Goal: Task Accomplishment & Management: Manage account settings

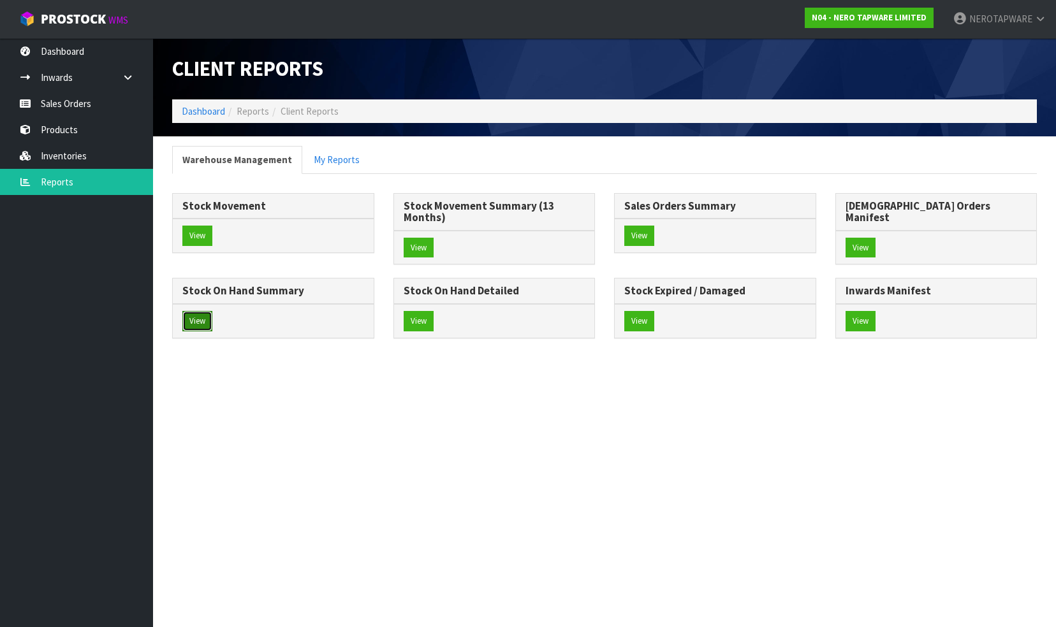
drag, startPoint x: 636, startPoint y: 305, endPoint x: 648, endPoint y: 293, distance: 16.7
click at [212, 311] on button "View" at bounding box center [197, 321] width 30 height 20
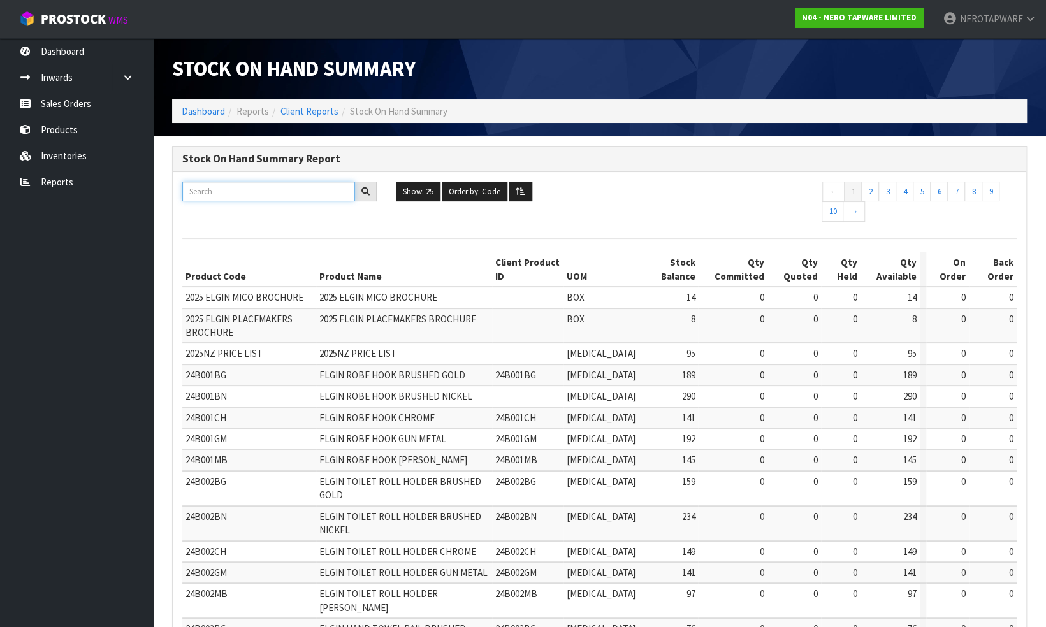
click at [272, 187] on input "text" at bounding box center [268, 192] width 173 height 20
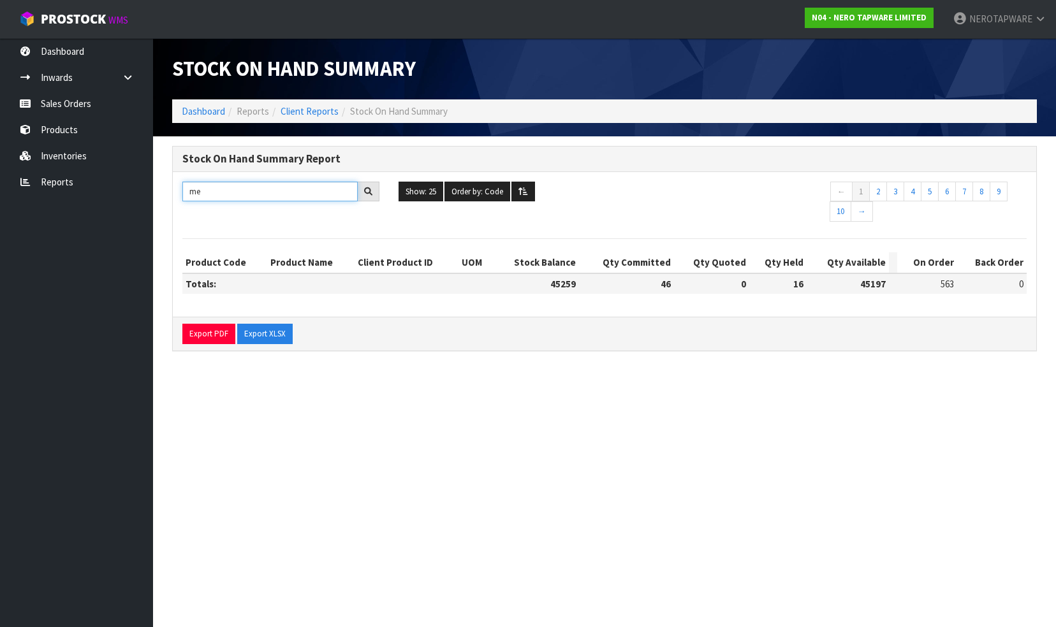
type input "m"
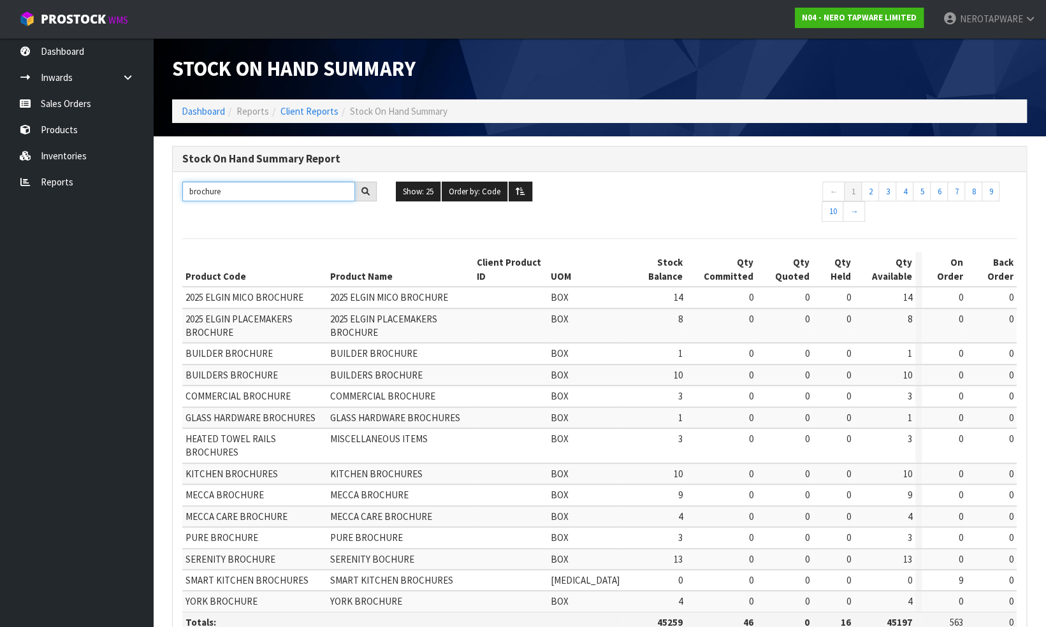
scroll to position [41, 0]
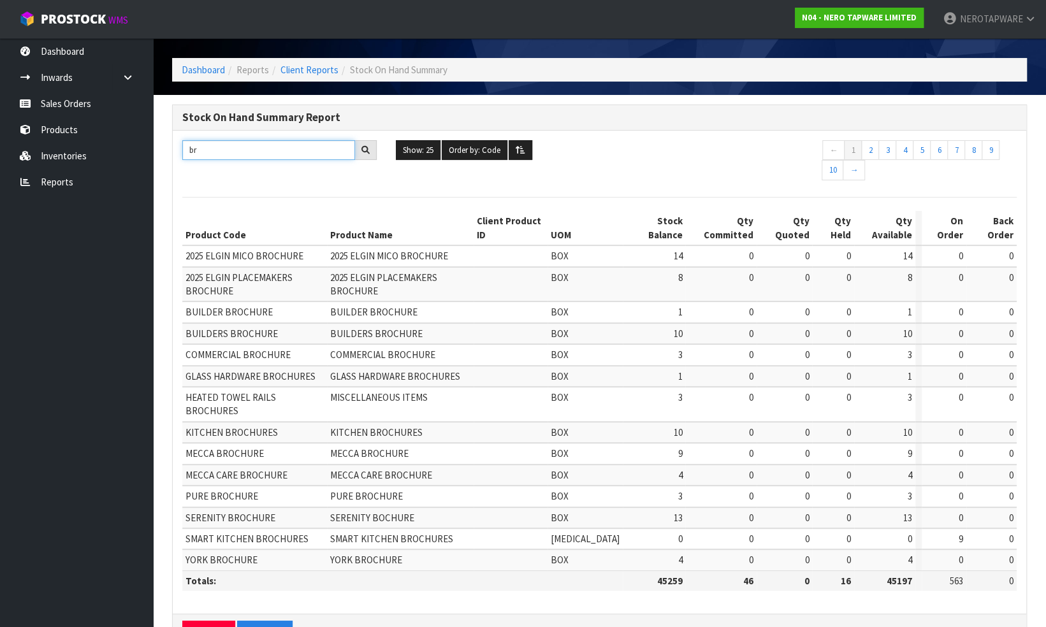
type input "b"
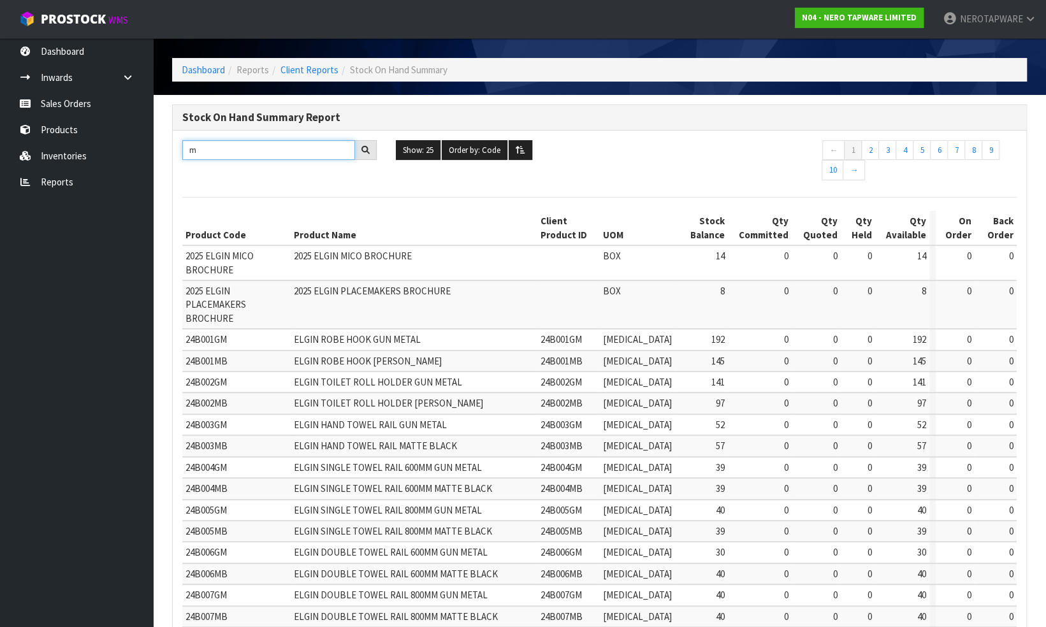
scroll to position [0, 0]
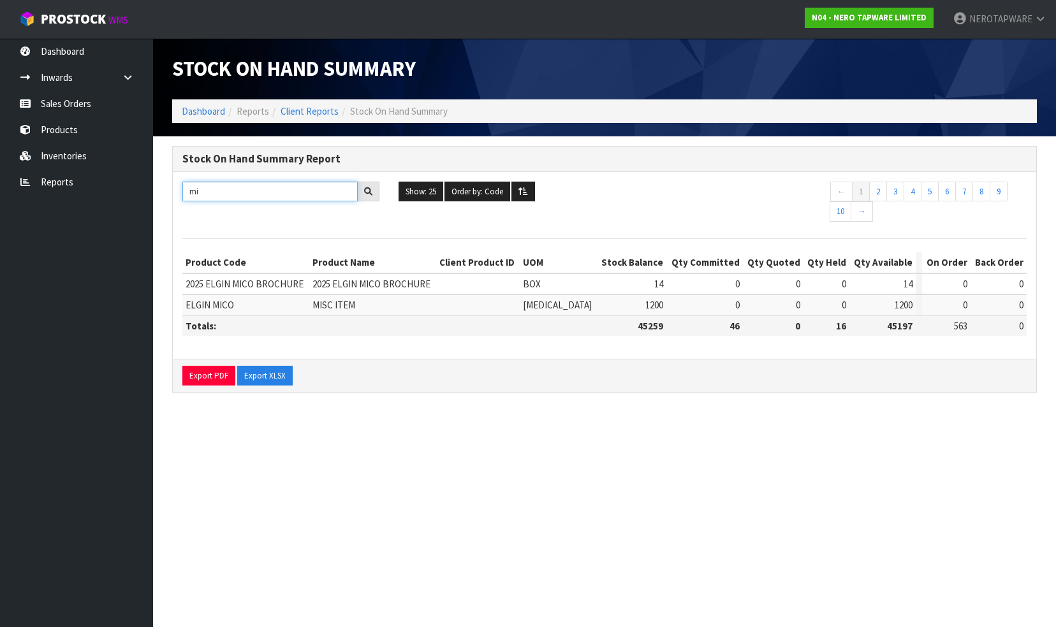
type input "m"
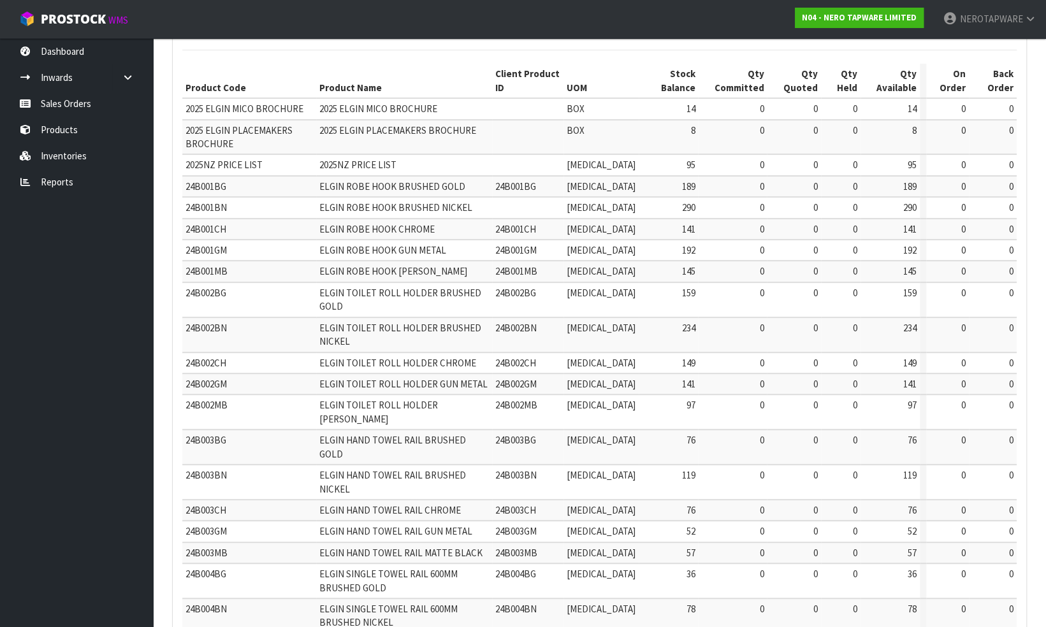
scroll to position [53, 0]
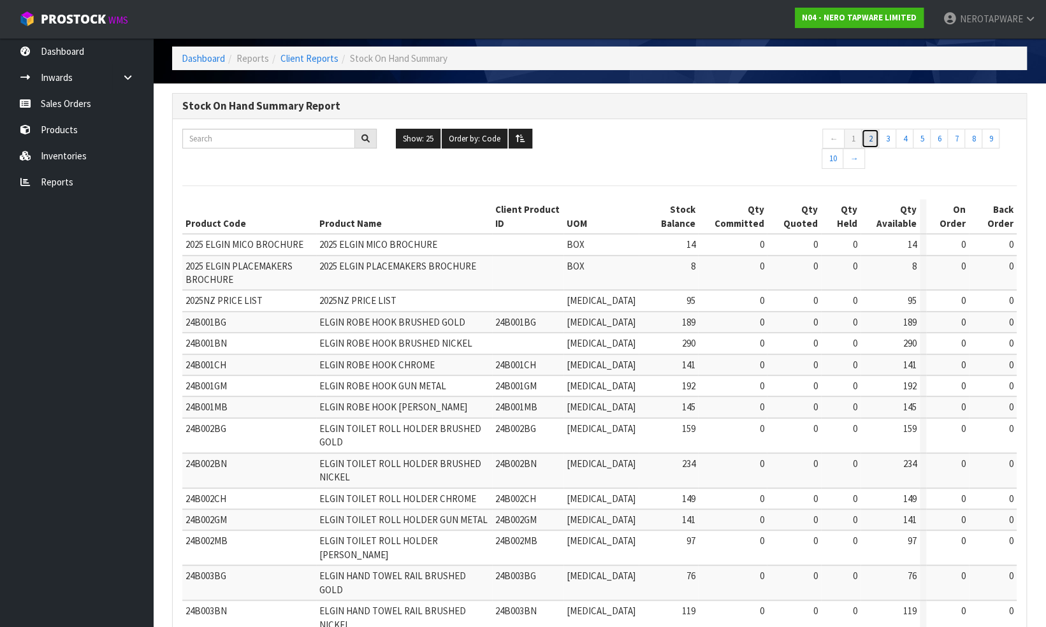
click at [867, 139] on link "2" at bounding box center [870, 139] width 18 height 20
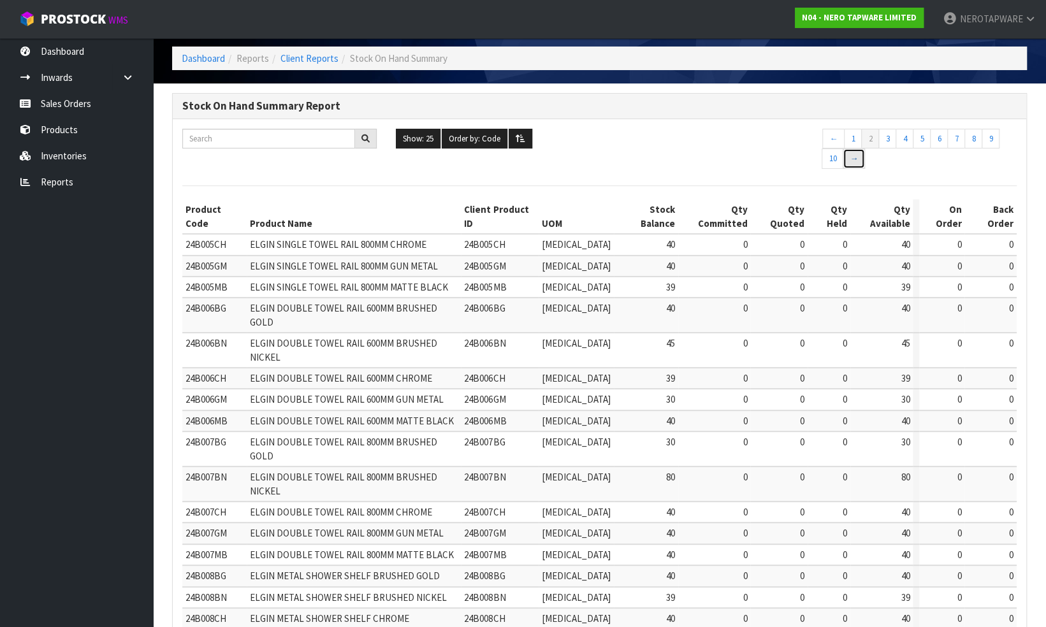
click at [855, 159] on link "→" at bounding box center [854, 159] width 22 height 20
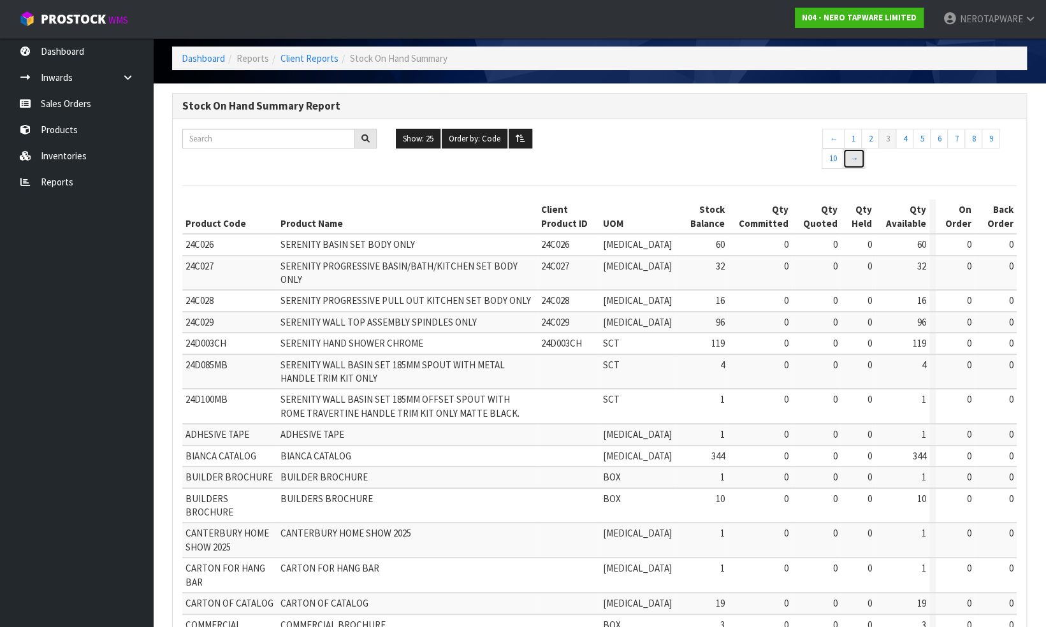
click at [854, 156] on link "→" at bounding box center [854, 159] width 22 height 20
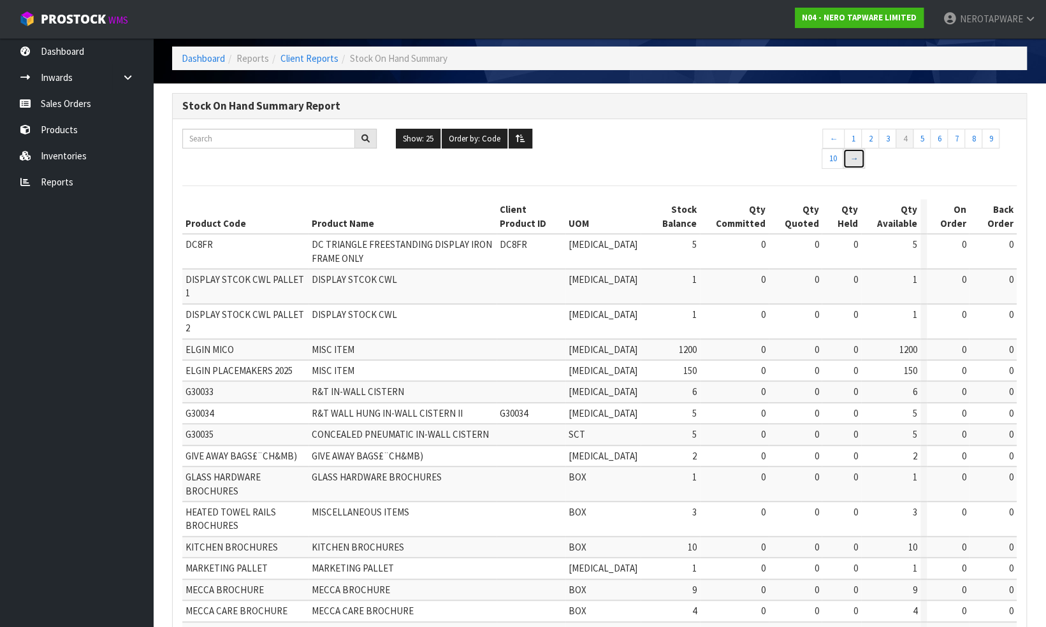
click at [855, 156] on link "→" at bounding box center [854, 159] width 22 height 20
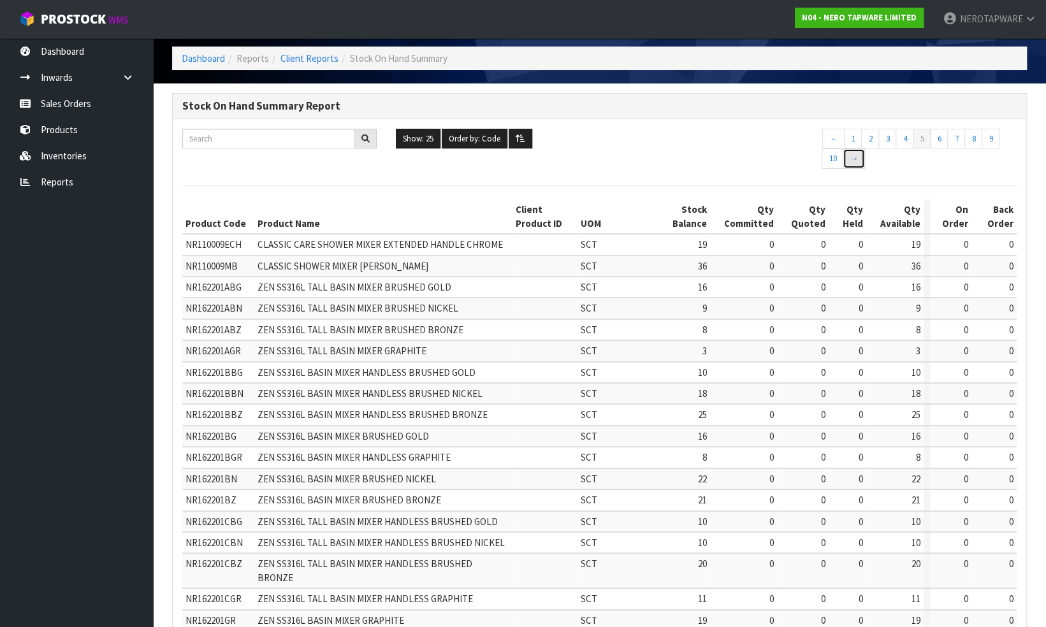
click at [853, 158] on link "→" at bounding box center [854, 159] width 22 height 20
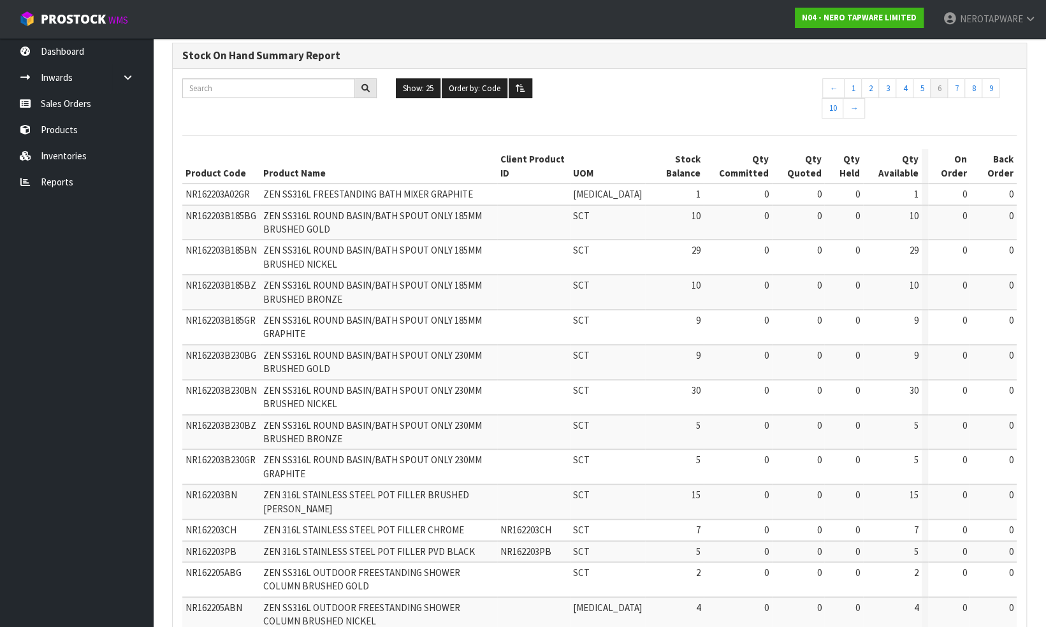
scroll to position [48, 0]
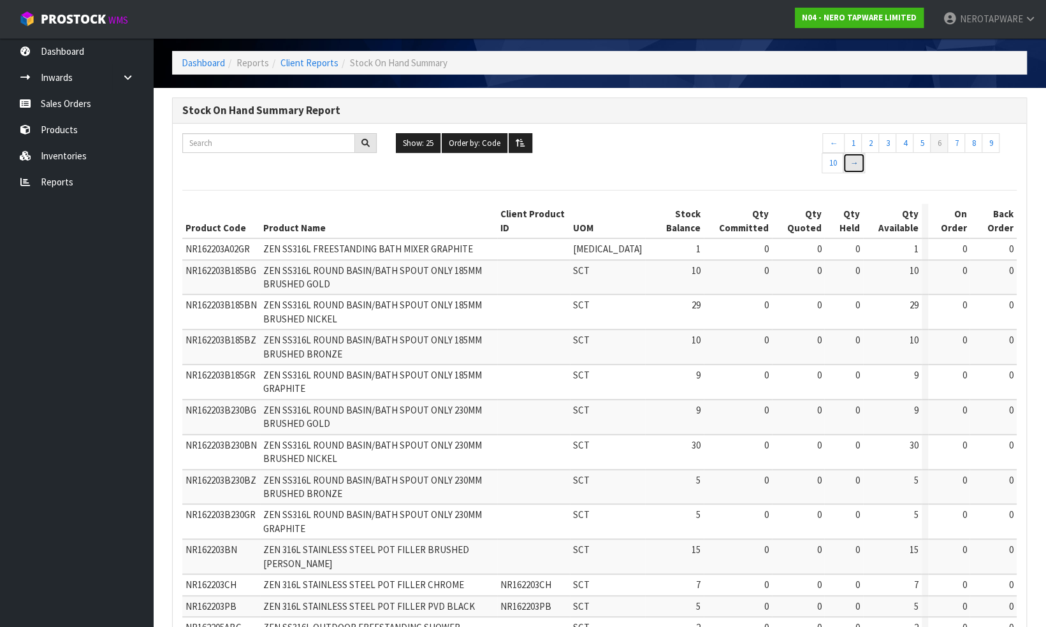
click at [855, 163] on link "→" at bounding box center [854, 163] width 22 height 20
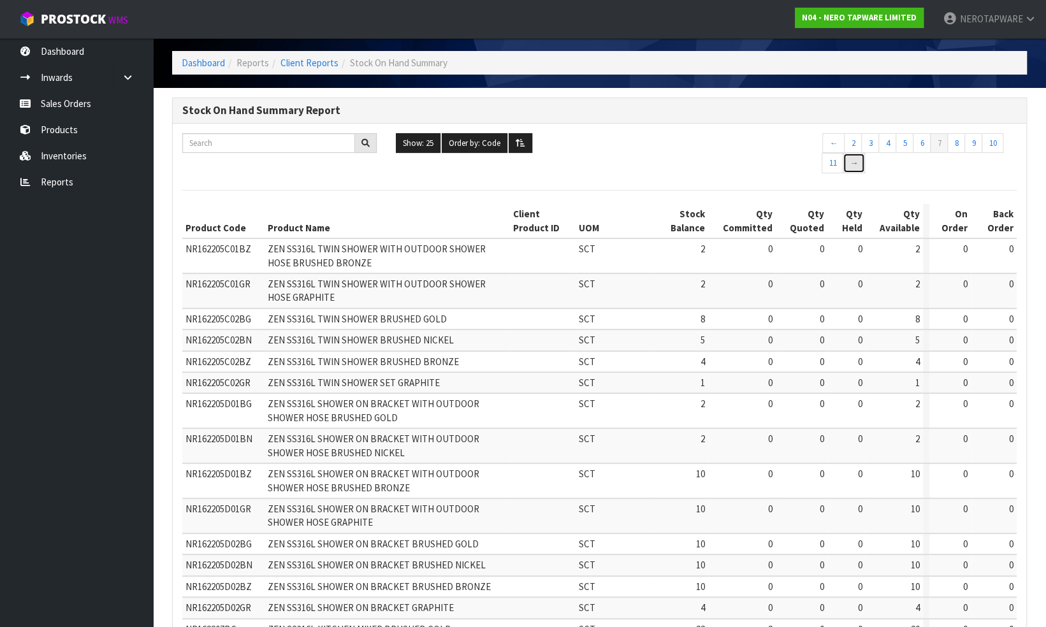
click at [852, 165] on link "→" at bounding box center [854, 163] width 22 height 20
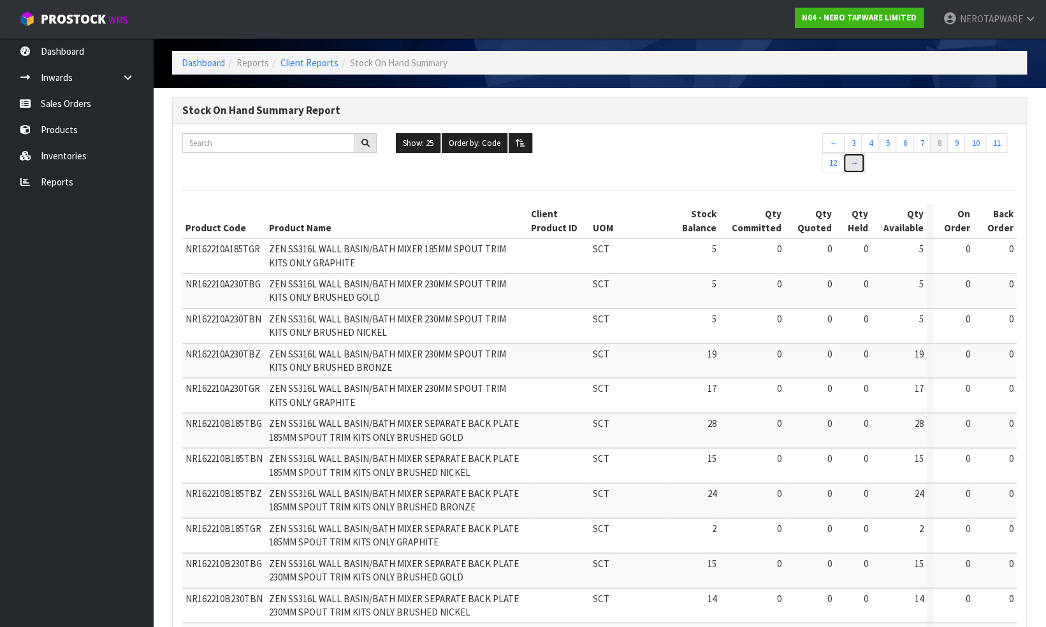
click at [852, 165] on link "→" at bounding box center [854, 163] width 22 height 20
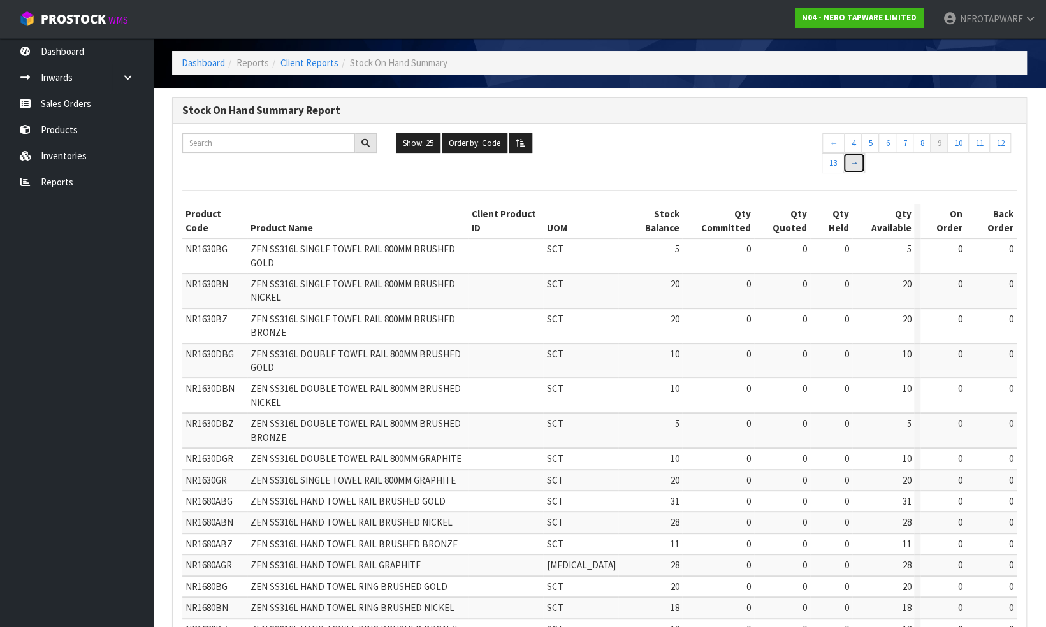
click at [852, 165] on link "→" at bounding box center [854, 163] width 22 height 20
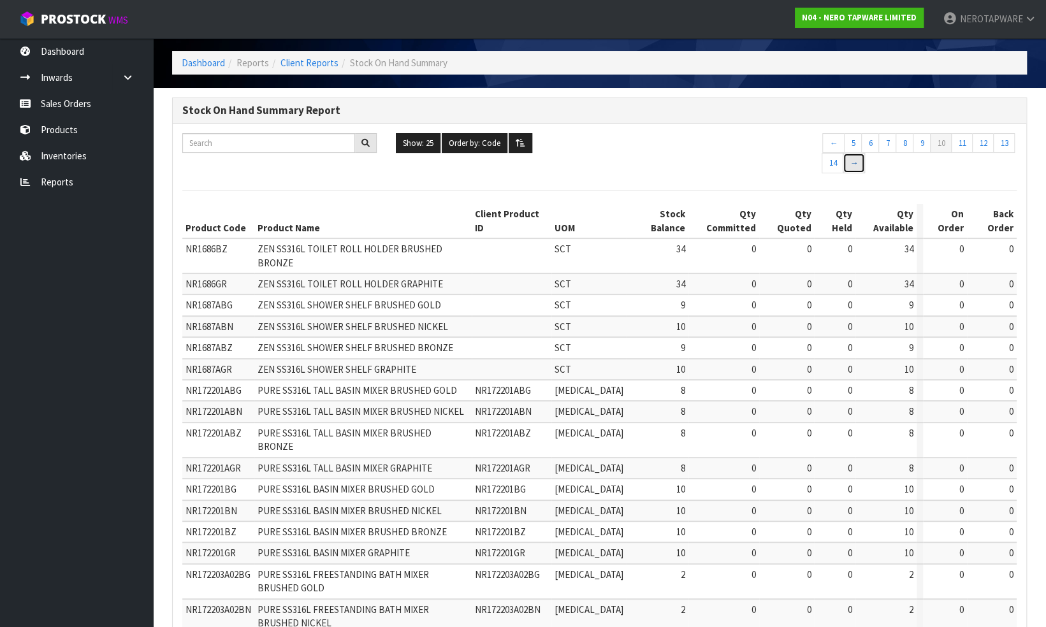
click at [851, 159] on link "→" at bounding box center [854, 163] width 22 height 20
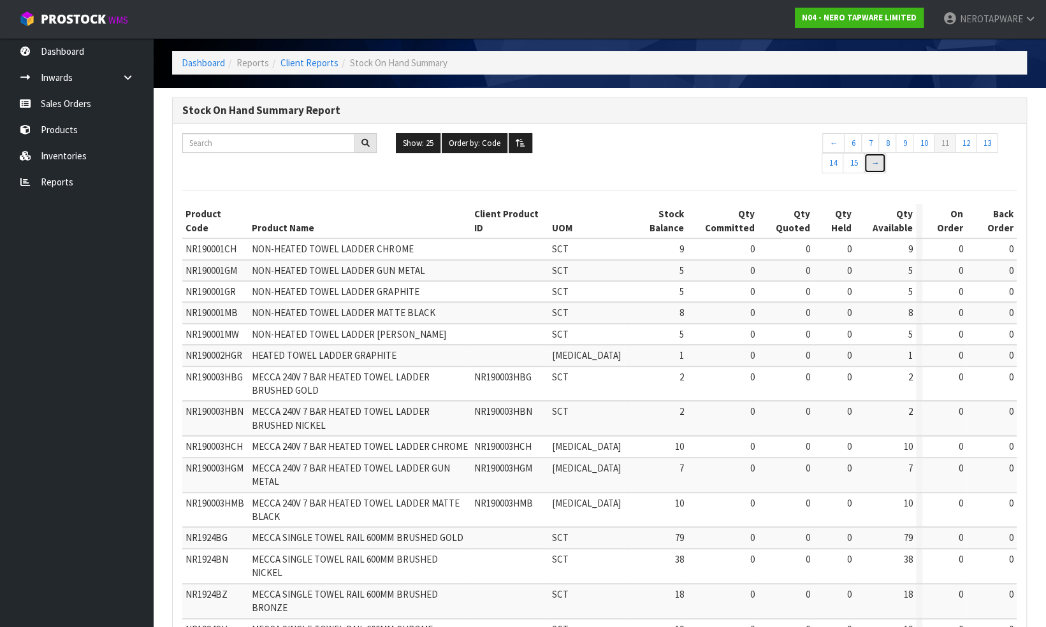
click at [874, 163] on link "→" at bounding box center [875, 163] width 22 height 20
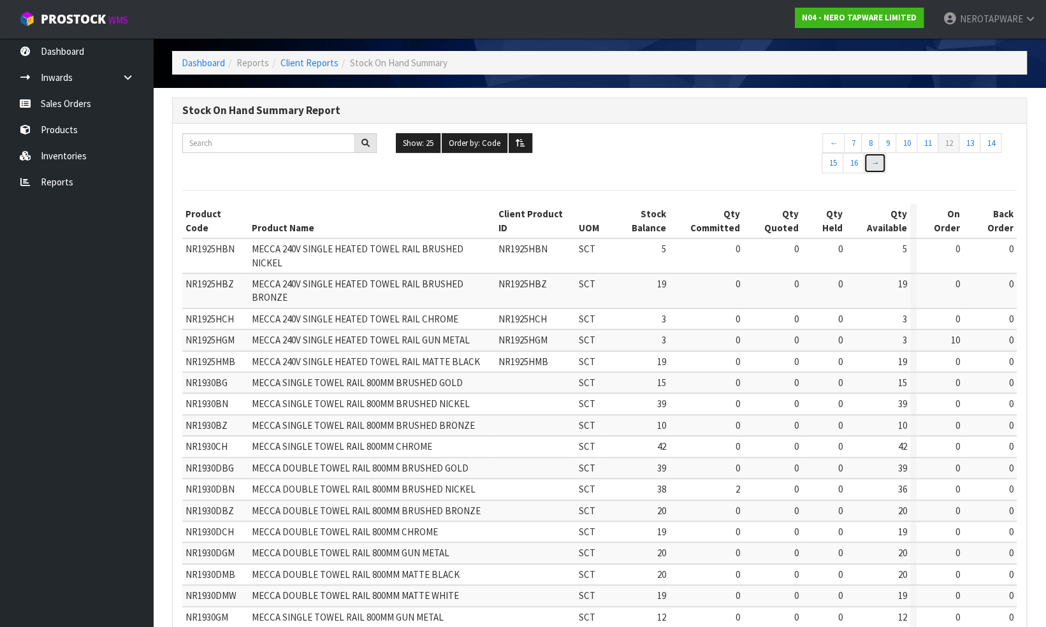
click at [878, 158] on link "→" at bounding box center [875, 163] width 22 height 20
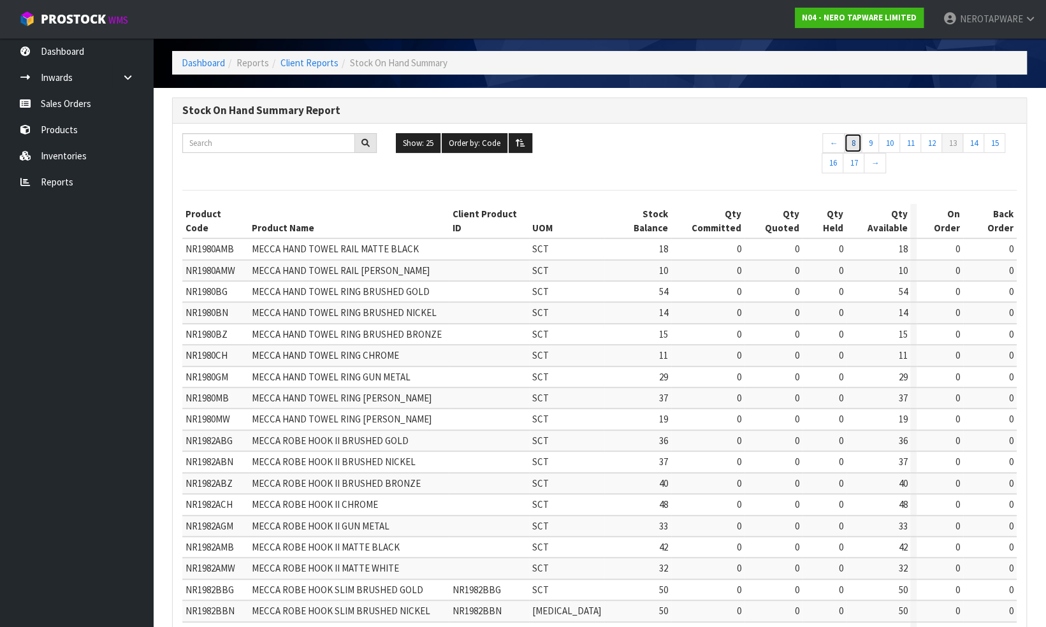
click at [850, 142] on link "8" at bounding box center [853, 143] width 18 height 20
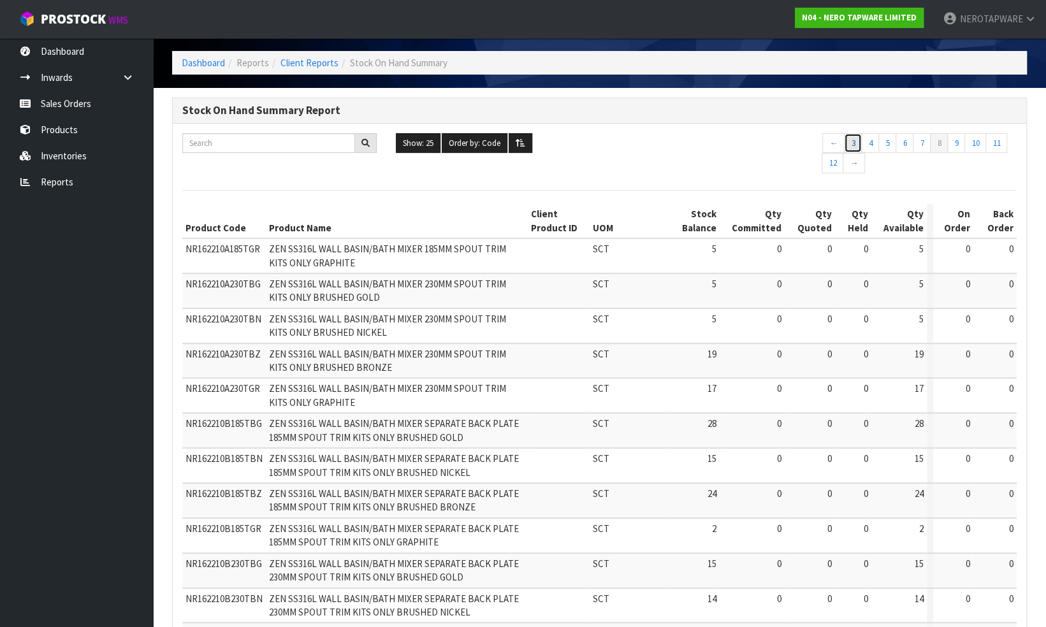
click at [855, 142] on link "3" at bounding box center [853, 143] width 18 height 20
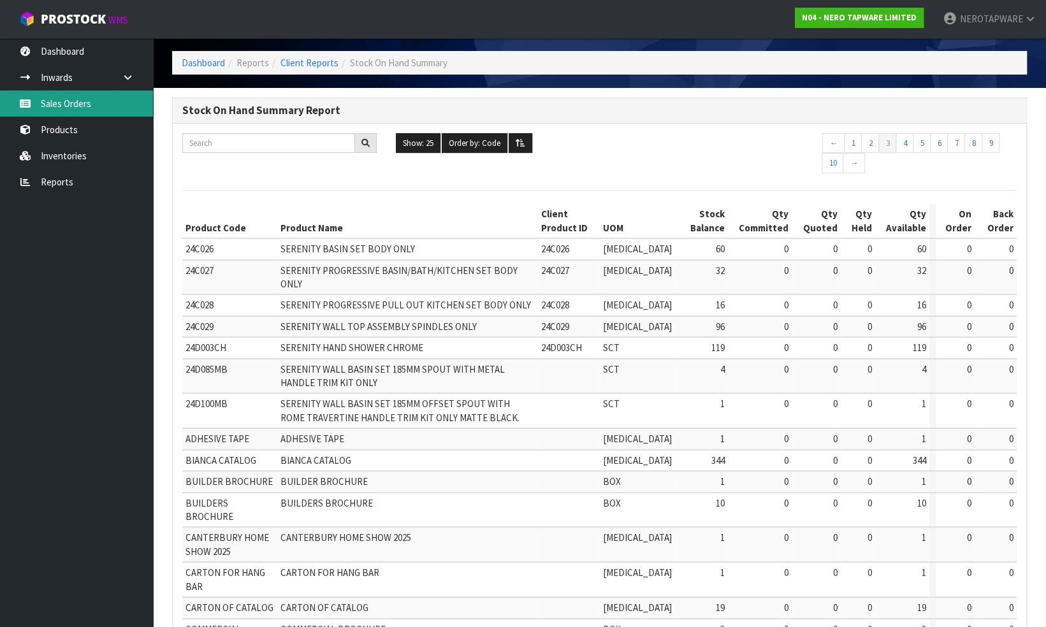
click at [51, 103] on link "Sales Orders" at bounding box center [76, 104] width 153 height 26
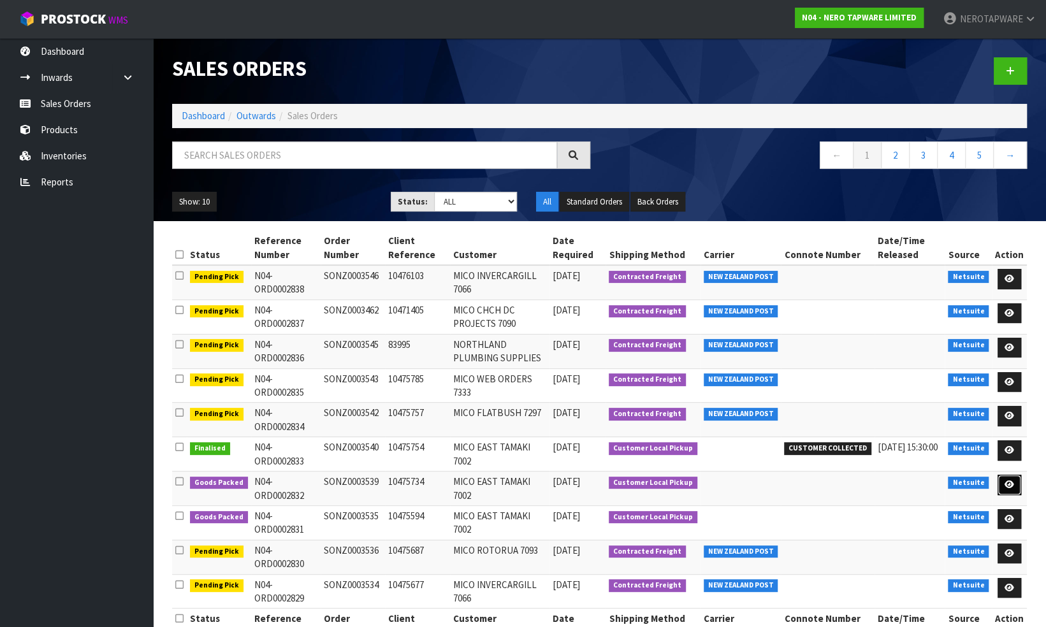
click at [1016, 482] on link at bounding box center [1009, 485] width 24 height 20
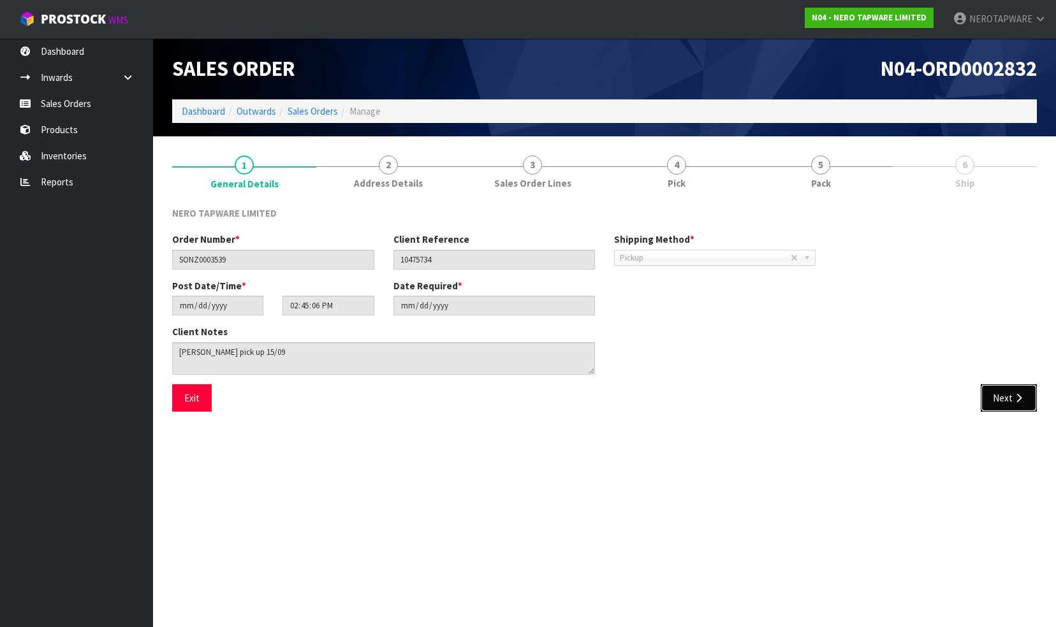
click at [1017, 402] on icon "button" at bounding box center [1018, 398] width 12 height 10
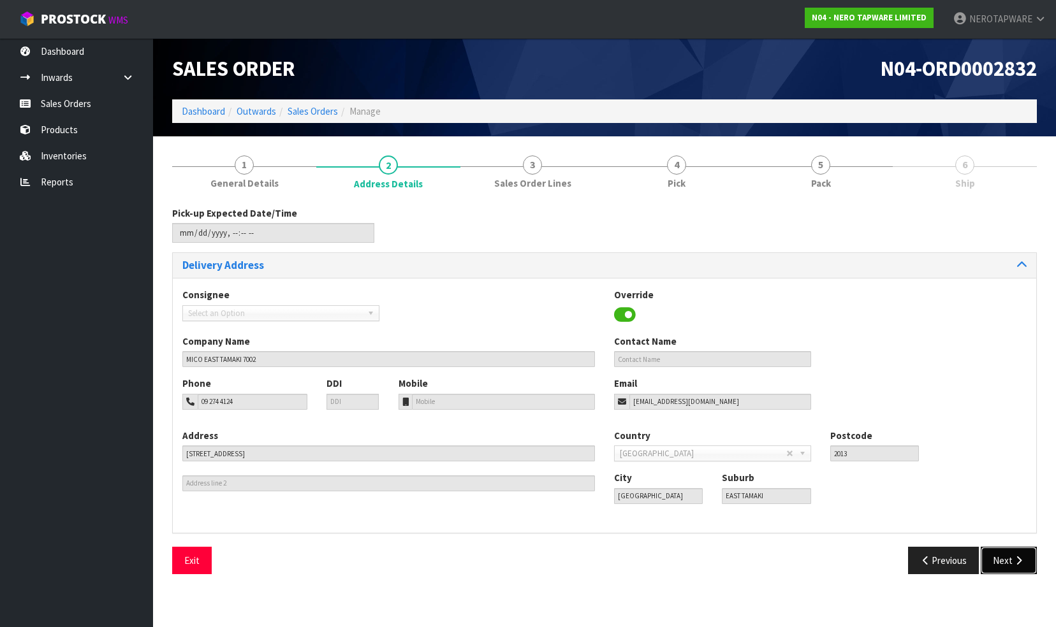
click at [1009, 565] on button "Next" at bounding box center [1008, 560] width 56 height 27
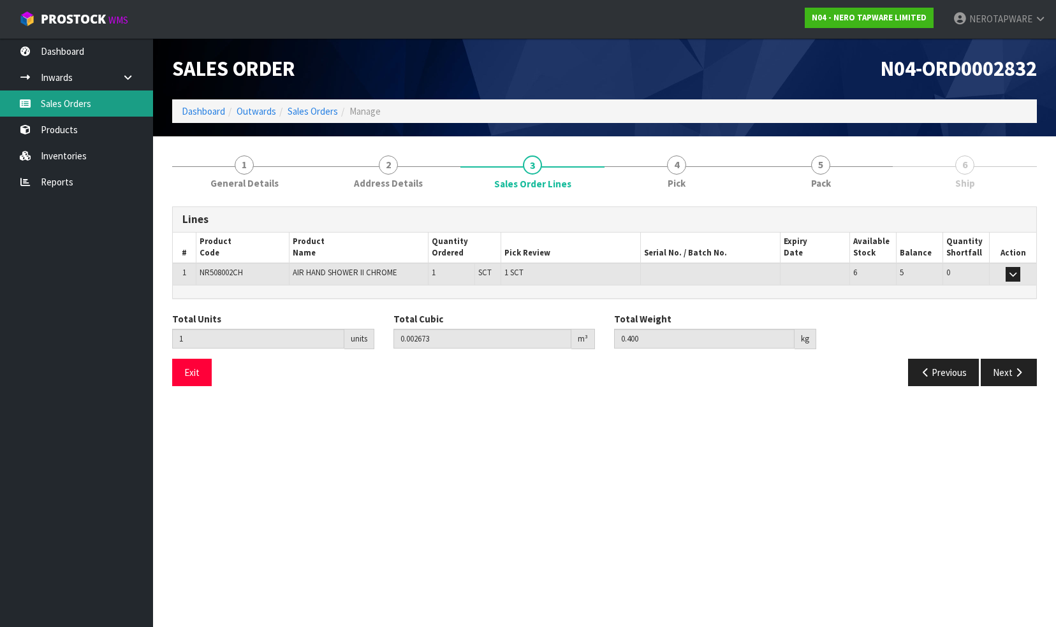
click at [80, 103] on link "Sales Orders" at bounding box center [76, 104] width 153 height 26
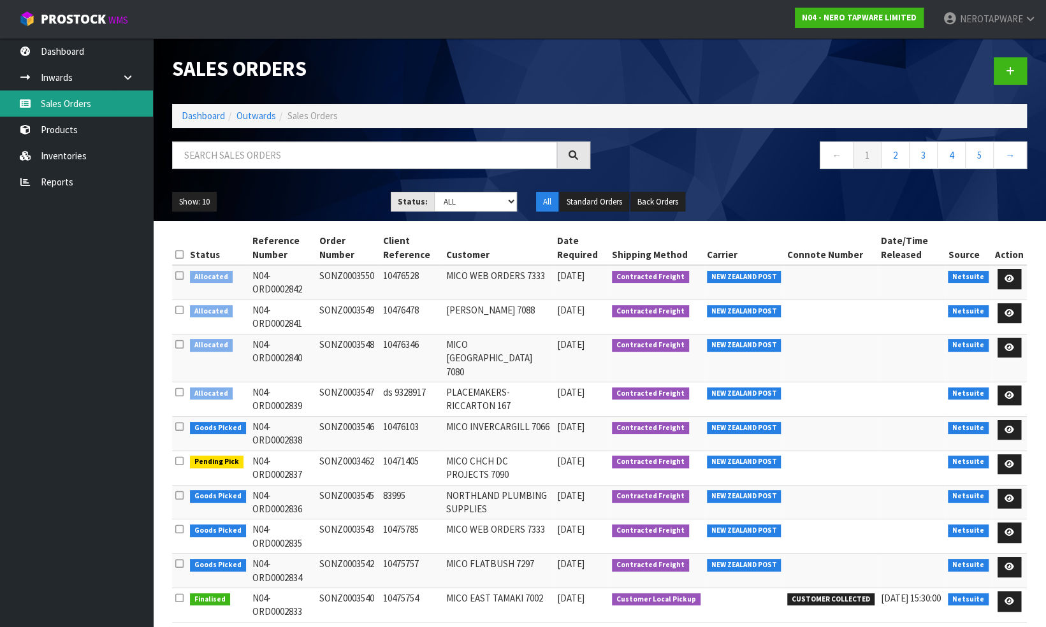
scroll to position [35, 0]
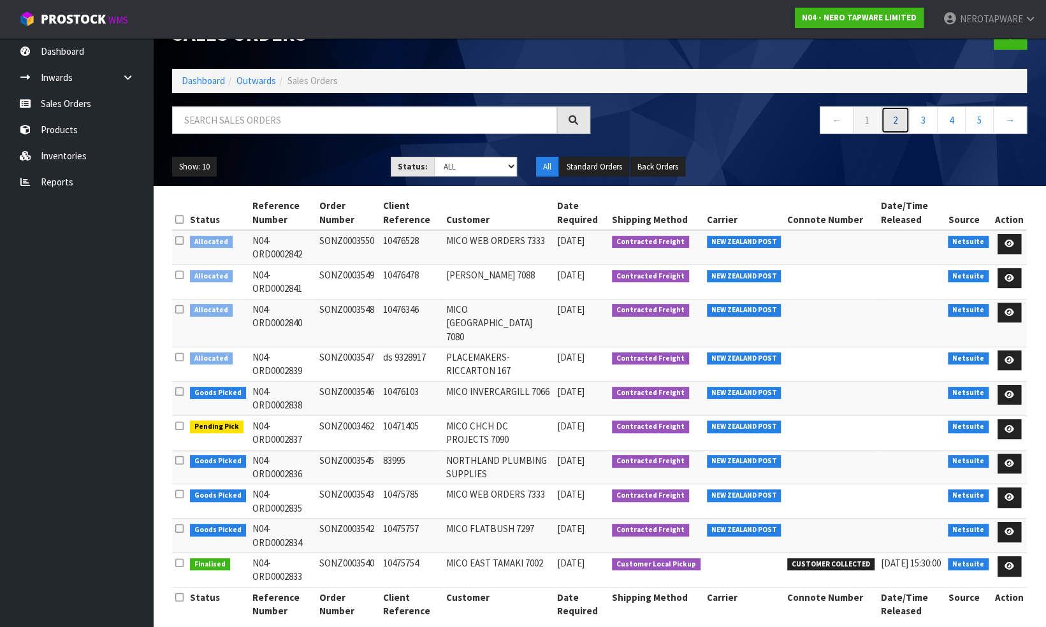
click at [898, 122] on link "2" at bounding box center [895, 119] width 29 height 27
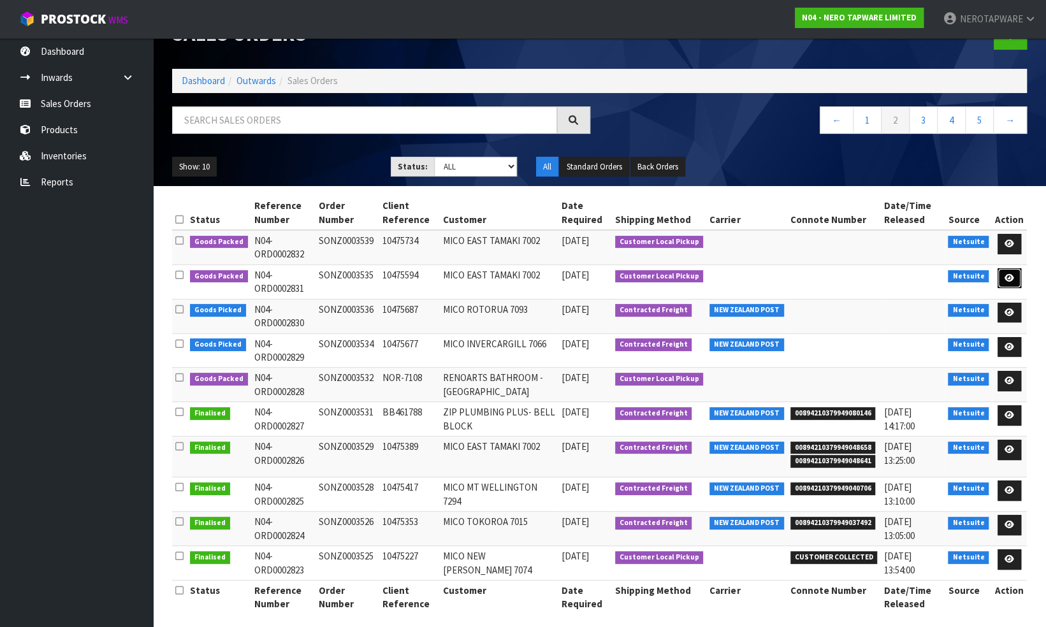
click at [1010, 274] on icon at bounding box center [1010, 278] width 10 height 8
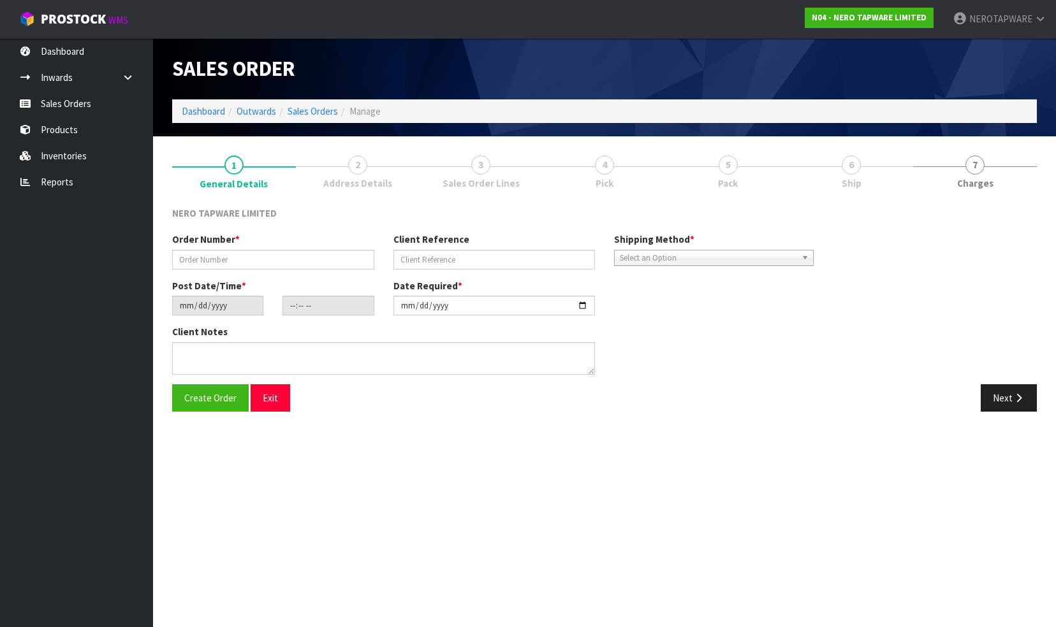
type input "SONZ0003535"
type input "10475594"
type input "[DATE]"
type input "14:45:05.000"
type input "[DATE]"
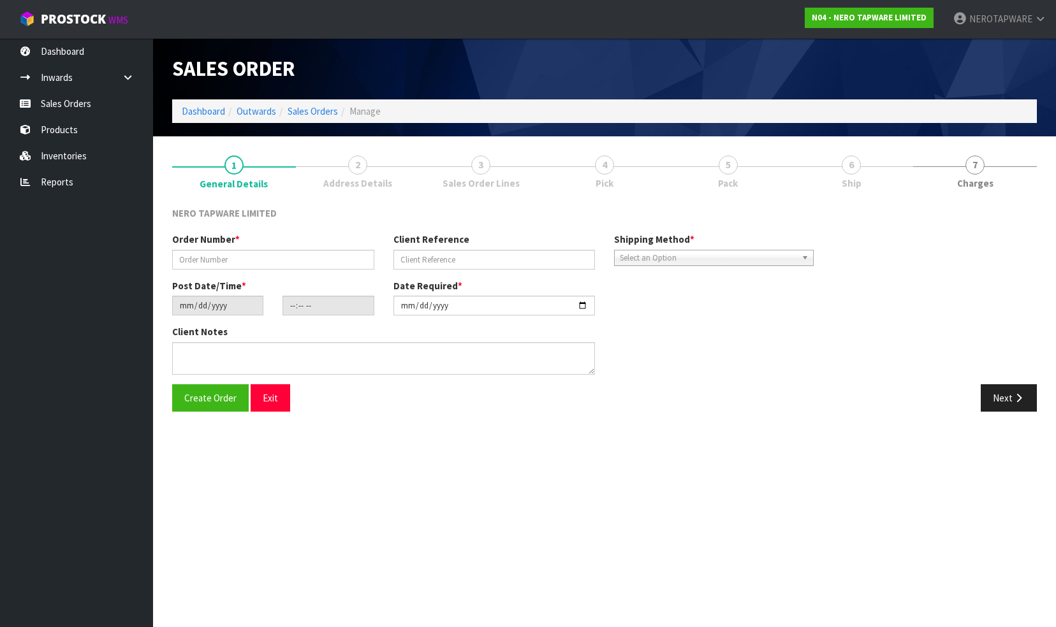
type textarea "[PERSON_NAME] pick up 15/09"
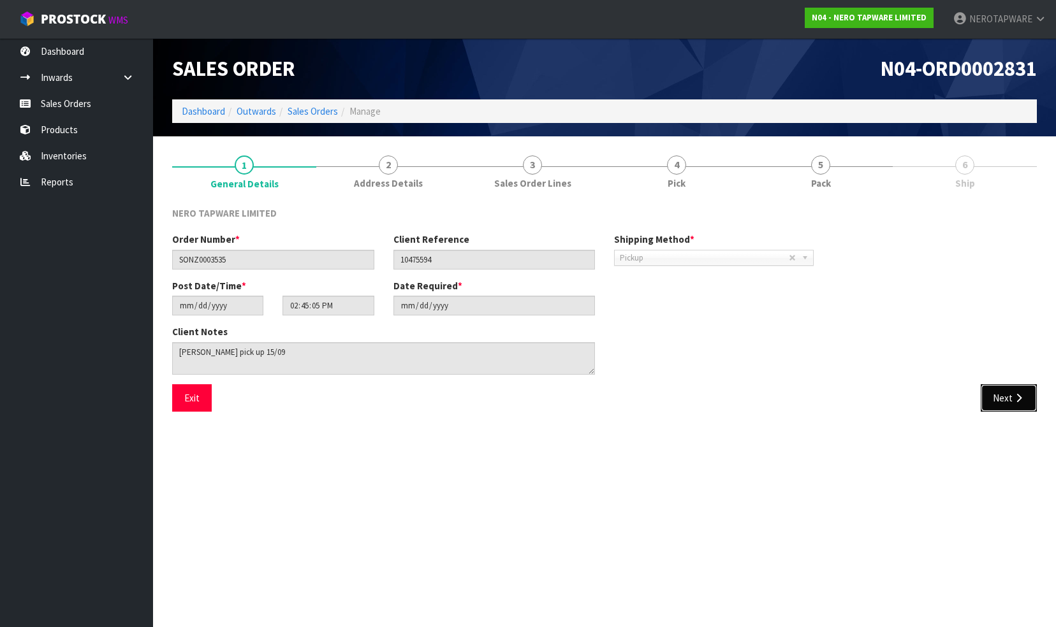
click at [1006, 396] on button "Next" at bounding box center [1008, 397] width 56 height 27
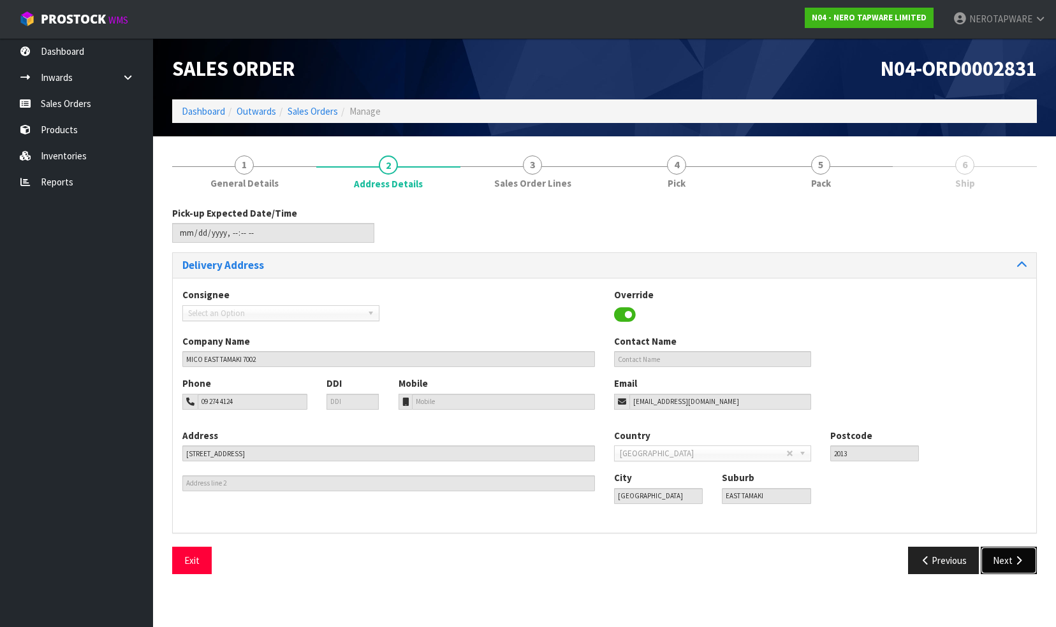
click at [1014, 563] on icon "button" at bounding box center [1018, 561] width 12 height 10
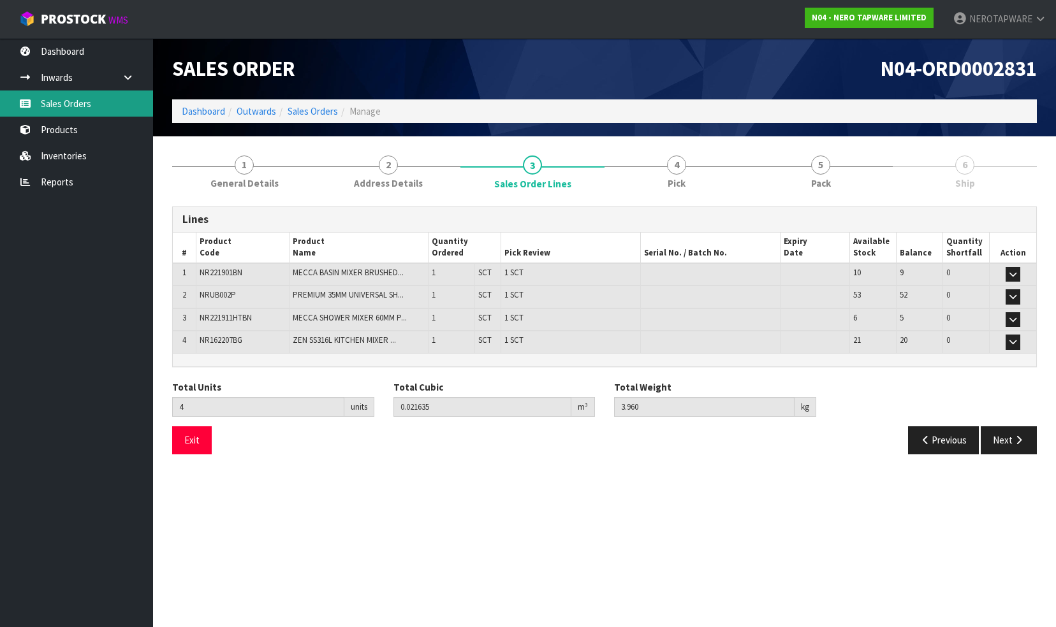
click at [81, 108] on link "Sales Orders" at bounding box center [76, 104] width 153 height 26
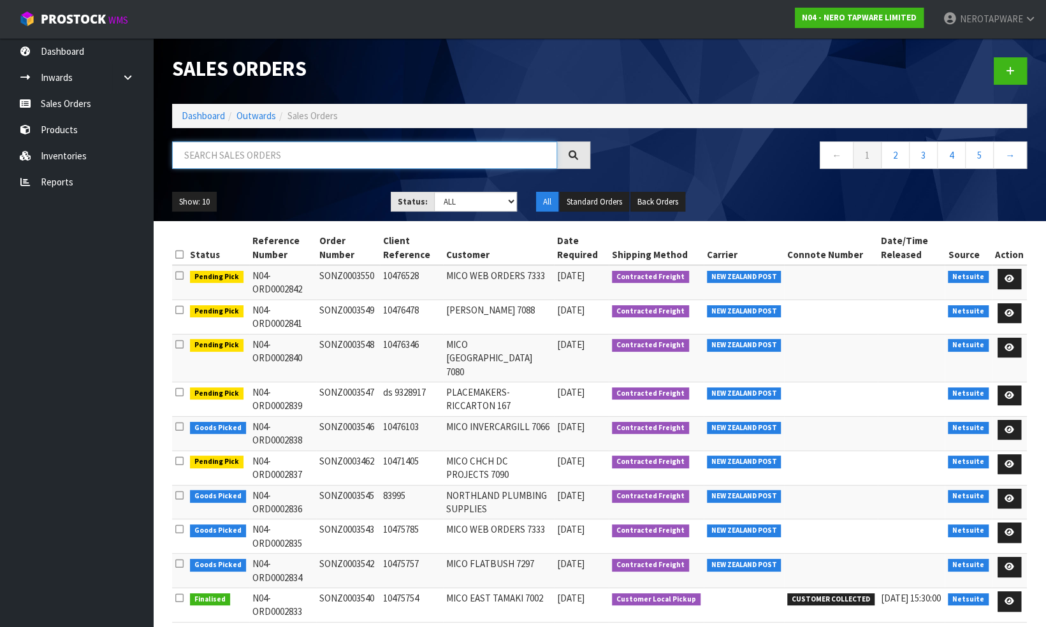
click at [288, 156] on input "text" at bounding box center [364, 154] width 385 height 27
type input "SONZ0003507"
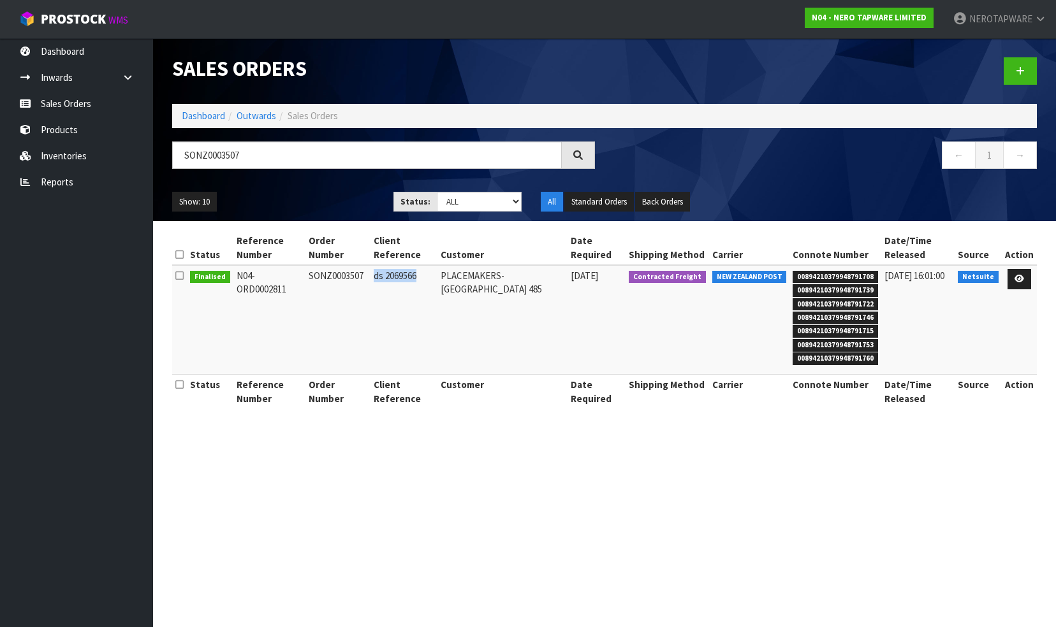
drag, startPoint x: 378, startPoint y: 274, endPoint x: 421, endPoint y: 275, distance: 43.4
click at [421, 275] on td "ds 2069566" at bounding box center [403, 320] width 67 height 110
copy td "ds 2069566"
